Goal: Go to known website: Go to known website

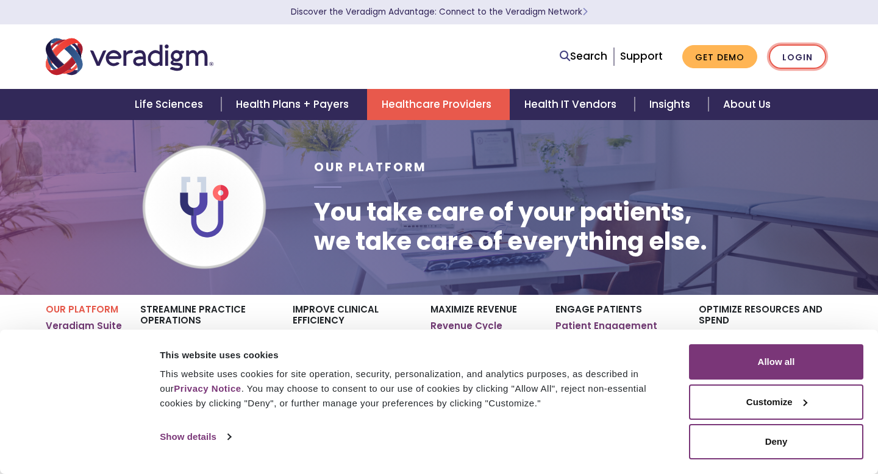
click at [787, 58] on link "Login" at bounding box center [797, 56] width 57 height 25
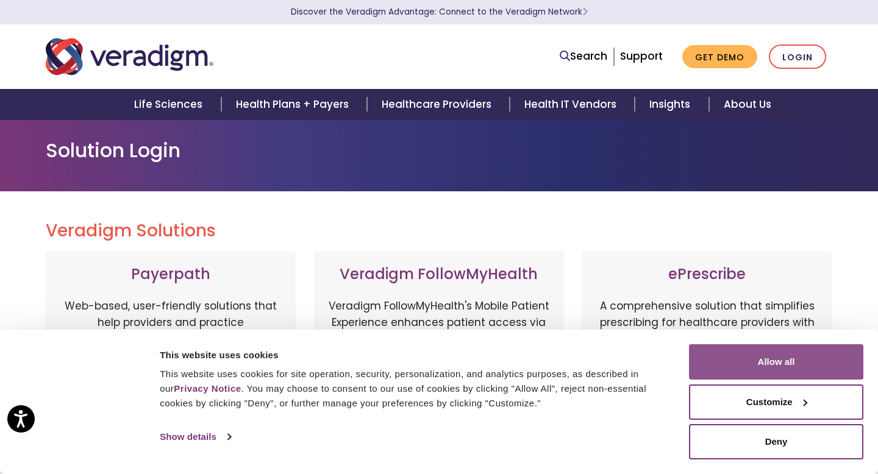
click at [731, 349] on button "Allow all" at bounding box center [776, 361] width 174 height 35
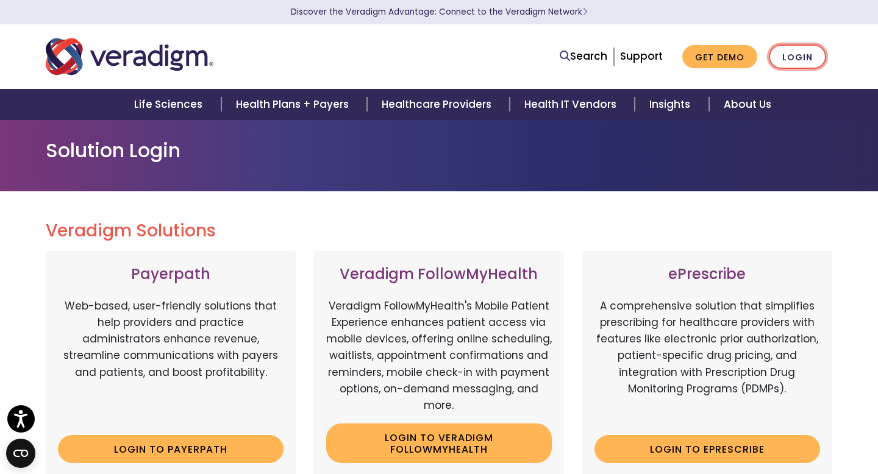
click at [787, 59] on link "Login" at bounding box center [797, 56] width 57 height 25
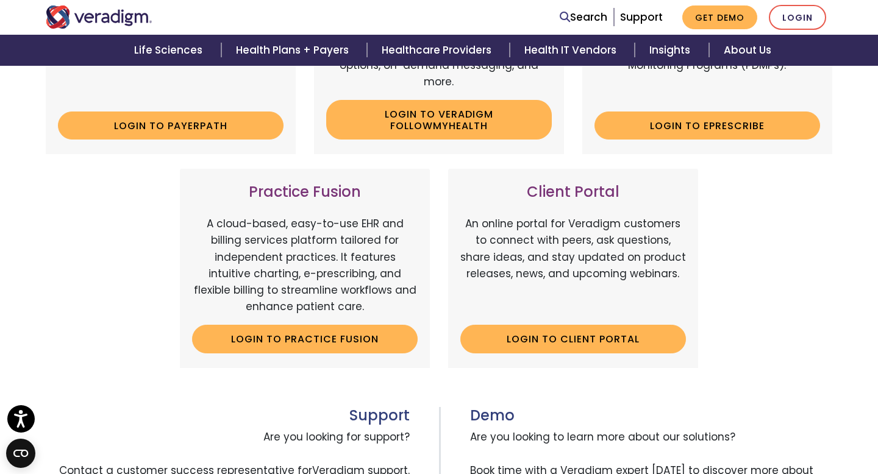
scroll to position [324, 0]
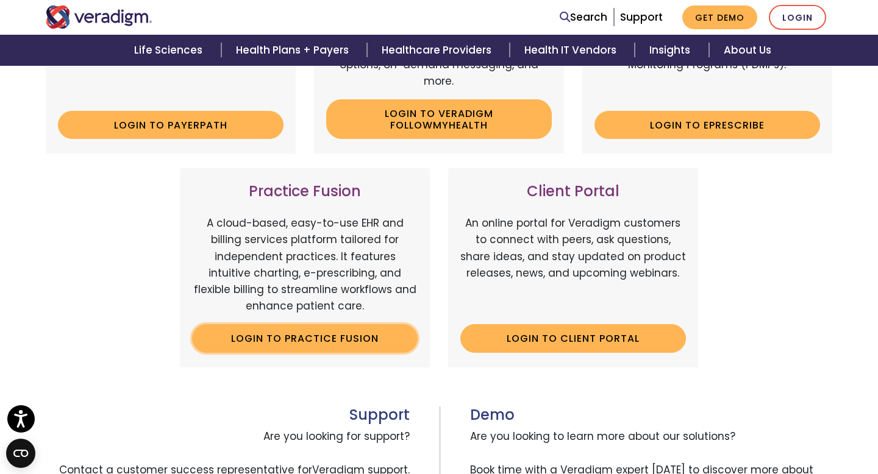
click at [296, 338] on link "Login to Practice Fusion" at bounding box center [305, 338] width 226 height 28
